Goal: Task Accomplishment & Management: Use online tool/utility

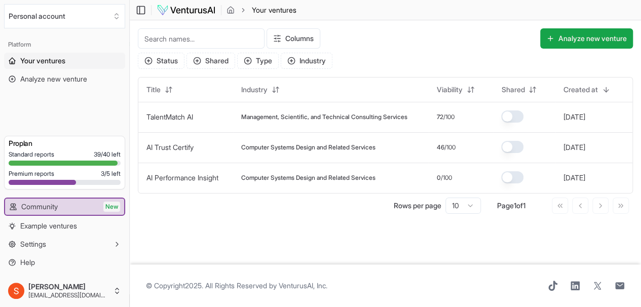
click at [586, 45] on button "Analyze new venture" at bounding box center [586, 38] width 93 height 20
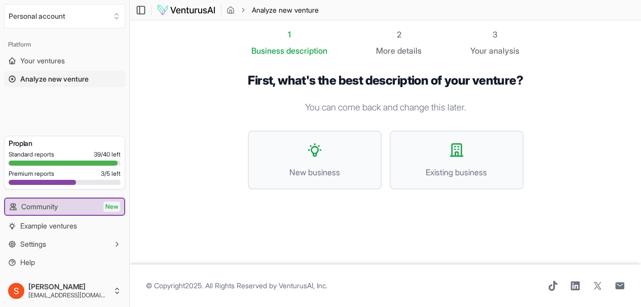
click at [347, 170] on span "New business" at bounding box center [314, 172] width 111 height 12
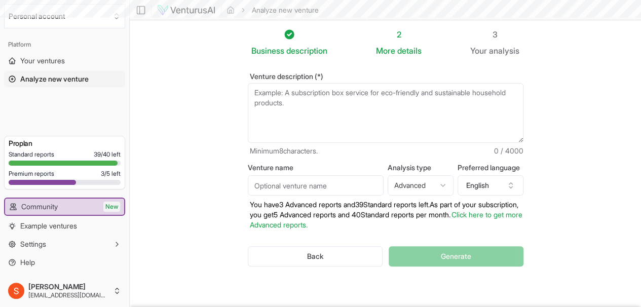
click at [299, 100] on textarea "Venture description (*)" at bounding box center [385, 113] width 275 height 60
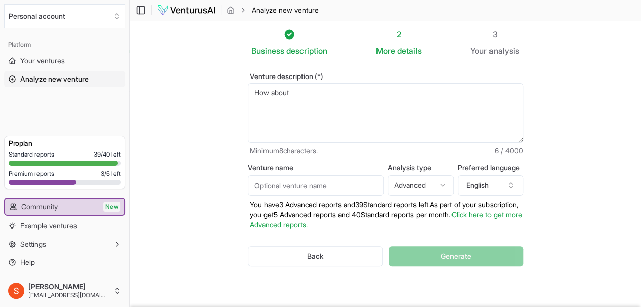
type textarea "How about"
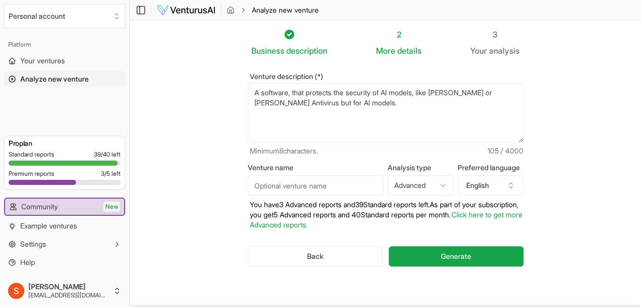
click at [446, 105] on textarea "A software, that protects the security of AI models, like McAffee or Norton Ant…" at bounding box center [385, 113] width 275 height 60
click at [248, 93] on textarea "A software, that protects the security of AI models, like McAffee or Norton Ant…" at bounding box center [385, 113] width 275 height 60
click at [274, 92] on textarea "A software, that protects the security of AI models, like McAffee or Norton Ant…" at bounding box center [385, 113] width 275 height 60
click at [474, 105] on textarea "A software that companies can purchase or get a license for, that protects the …" at bounding box center [385, 113] width 275 height 60
type textarea "A software that companies can purchase or get a license for, that protects the …"
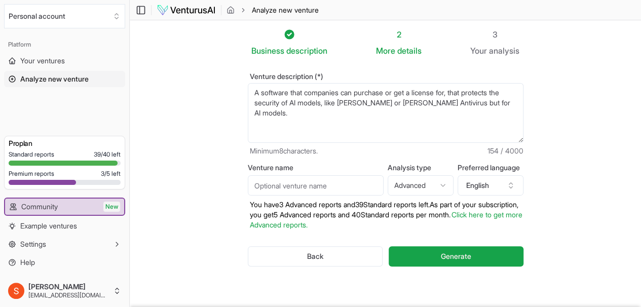
click at [499, 250] on button "Generate" at bounding box center [455, 256] width 134 height 20
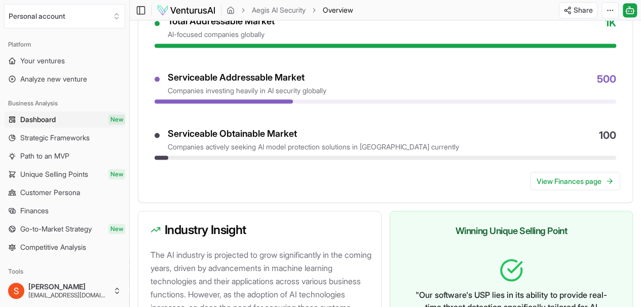
scroll to position [810, 0]
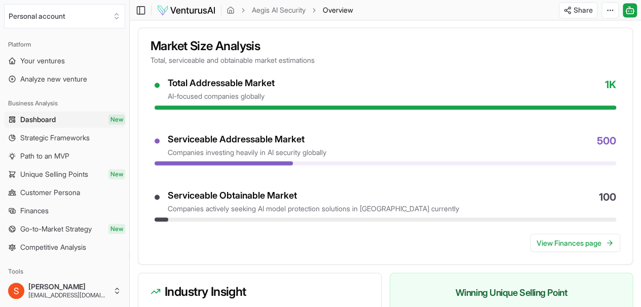
click at [274, 101] on div "AI-focused companies globally" at bounding box center [221, 96] width 107 height 10
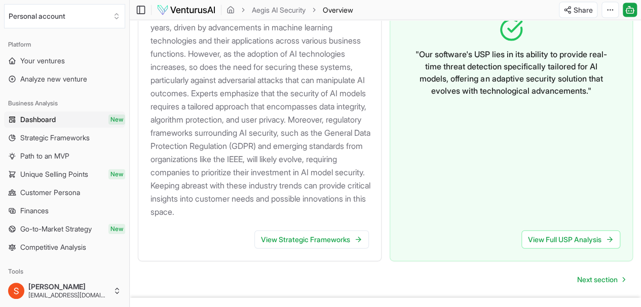
scroll to position [1081, 0]
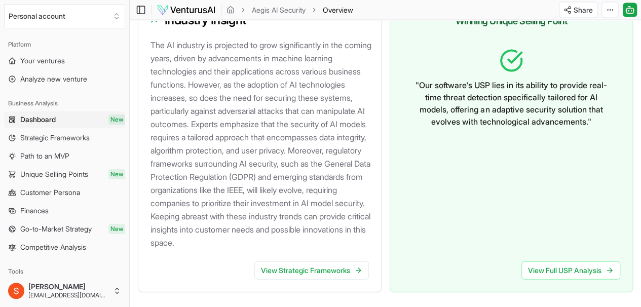
click at [85, 141] on span "Strategic Frameworks" at bounding box center [54, 138] width 69 height 10
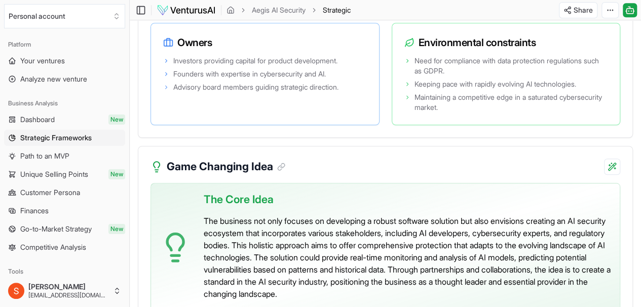
scroll to position [2430, 0]
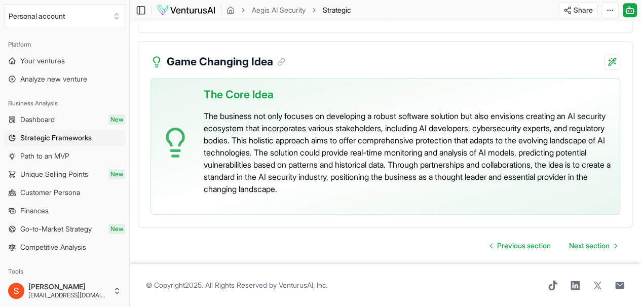
click at [67, 210] on link "Finances" at bounding box center [64, 211] width 121 height 16
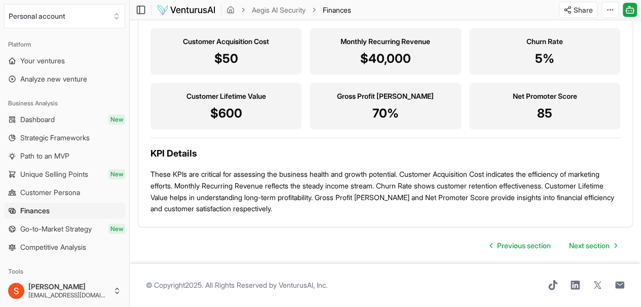
scroll to position [994, 0]
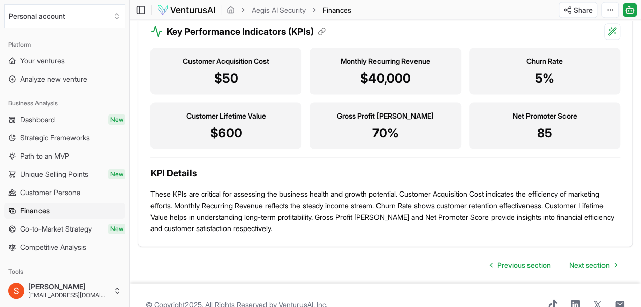
click at [71, 136] on span "Strategic Frameworks" at bounding box center [54, 138] width 69 height 10
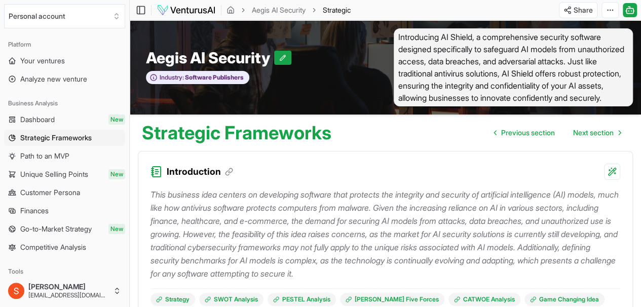
click at [86, 151] on link "Path to an MVP" at bounding box center [64, 156] width 121 height 16
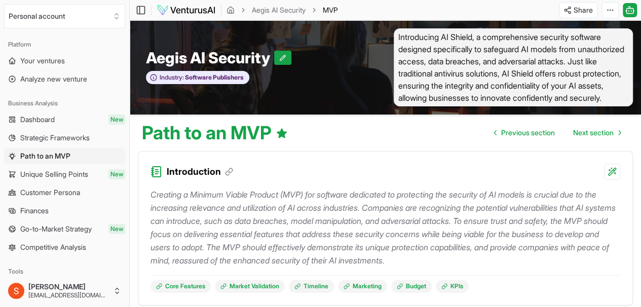
scroll to position [152, 0]
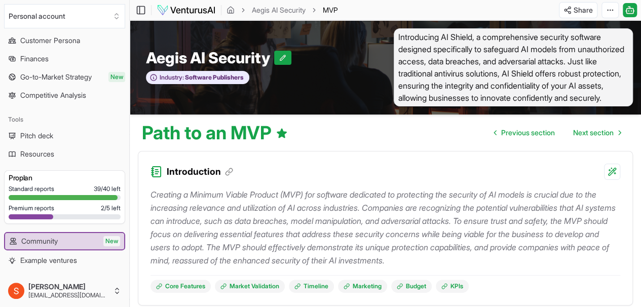
click at [83, 84] on link "Go-to-Market Strategy New" at bounding box center [64, 77] width 121 height 16
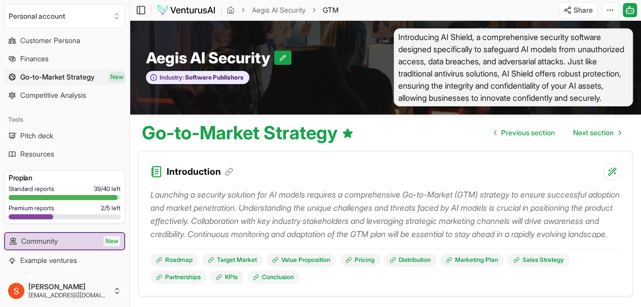
click at [82, 92] on span "Competitive Analysis" at bounding box center [53, 95] width 66 height 10
